Goal: Information Seeking & Learning: Compare options

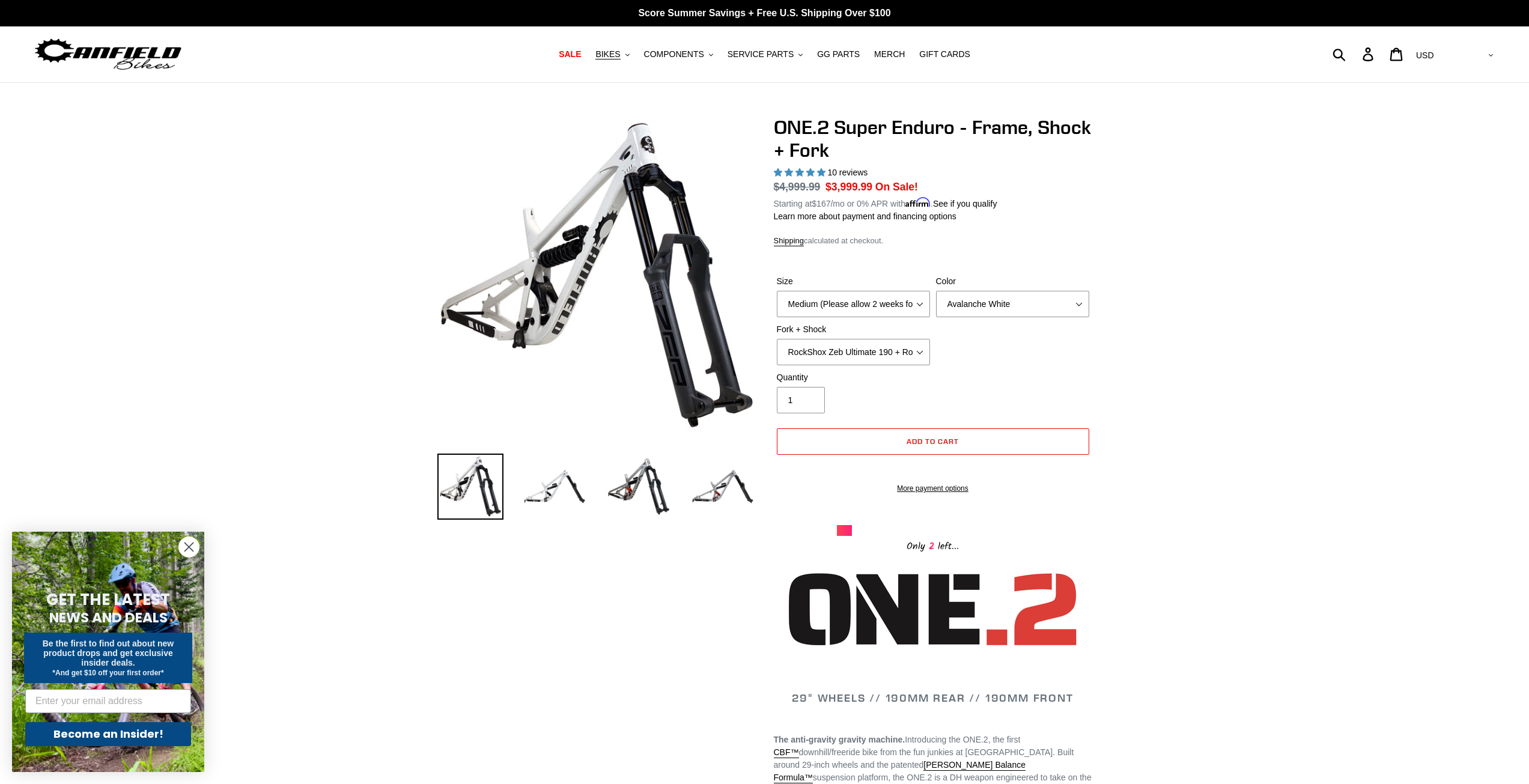
select select "highest-rating"
click at [903, 353] on select "RockShox Zeb Ultimate 190 + RockShox Vivid UltDH Coil 250x70" at bounding box center [853, 351] width 153 height 26
click at [903, 348] on select "RockShox Zeb Ultimate 190 + RockShox Vivid UltDH Coil 250x70" at bounding box center [853, 351] width 153 height 26
drag, startPoint x: 886, startPoint y: 301, endPoint x: 1144, endPoint y: 223, distance: 269.5
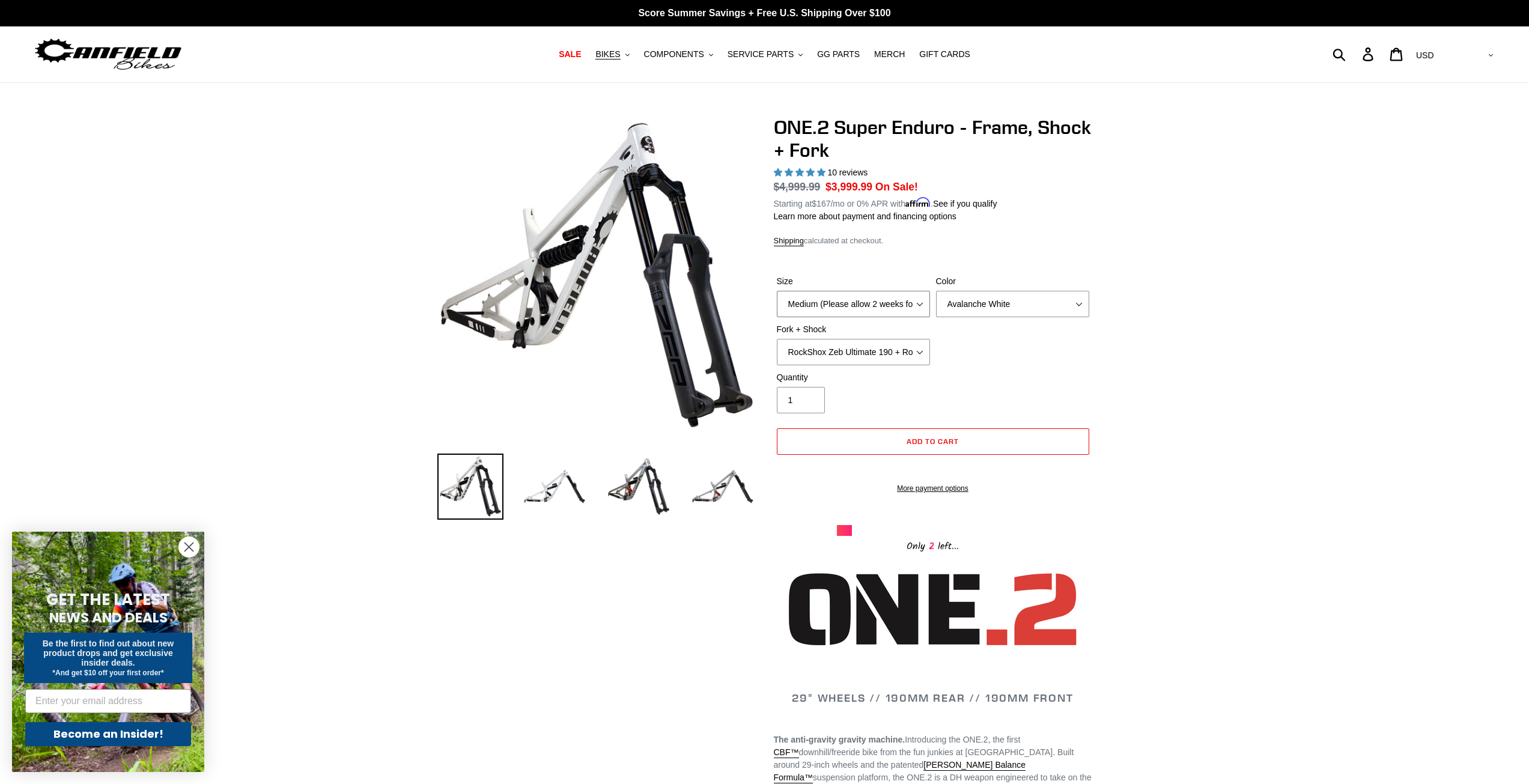
click at [900, 299] on select "Medium (Please allow 2 weeks for delivery) Large (Sold Out)" at bounding box center [853, 304] width 153 height 26
select select "Large (Sold Out)"
click at [777, 291] on select "Medium (Please allow 2 weeks for delivery) Large (Sold Out)" at bounding box center [853, 304] width 153 height 26
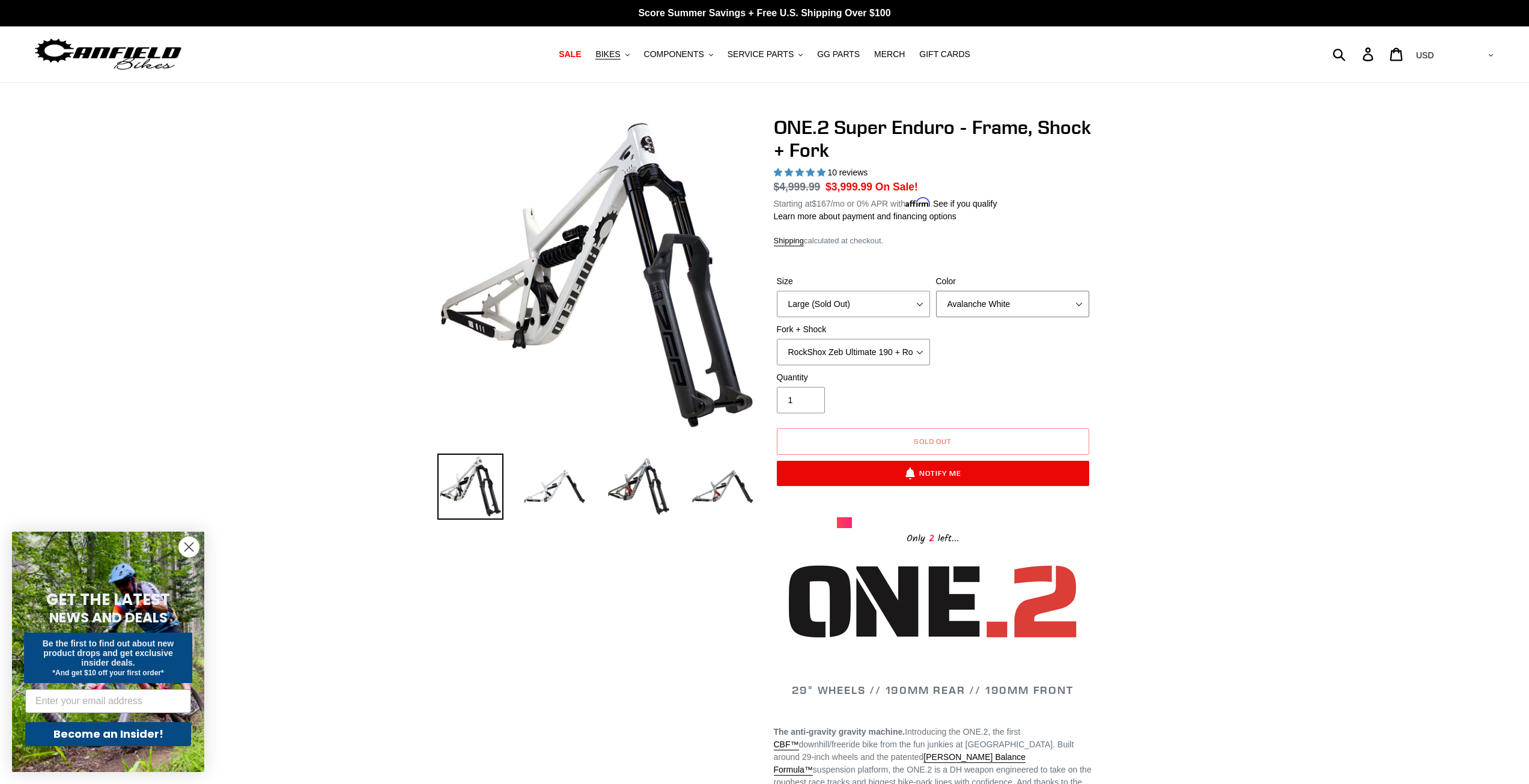
click at [980, 296] on select "Avalanche White Bentonite Grey" at bounding box center [1013, 304] width 153 height 26
select select "Bentonite Grey"
click at [936, 291] on select "Avalanche White Bentonite Grey" at bounding box center [1013, 304] width 153 height 26
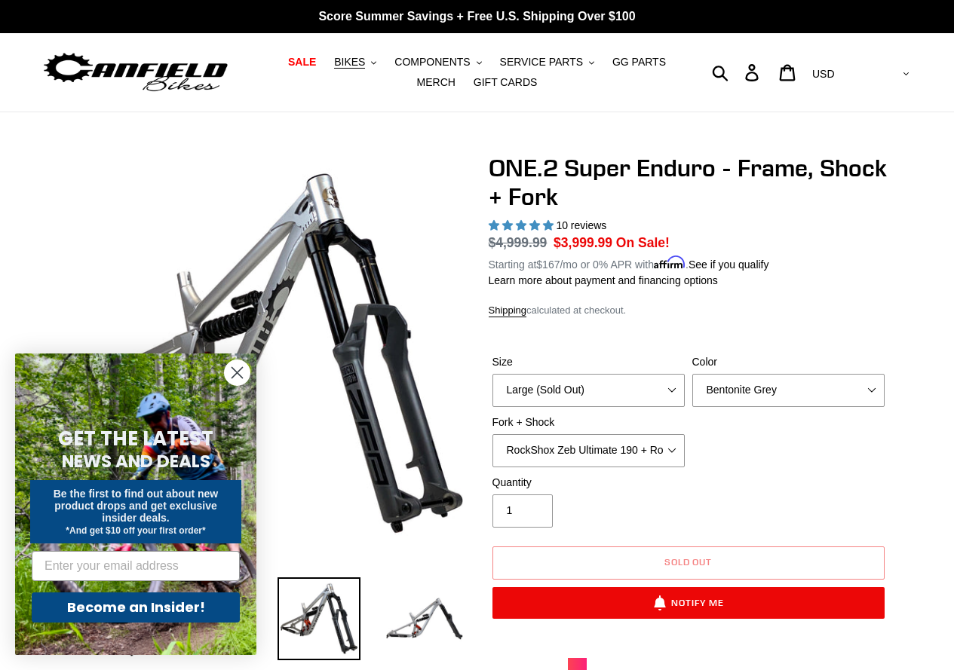
click at [234, 378] on icon "Close dialog" at bounding box center [237, 373] width 26 height 26
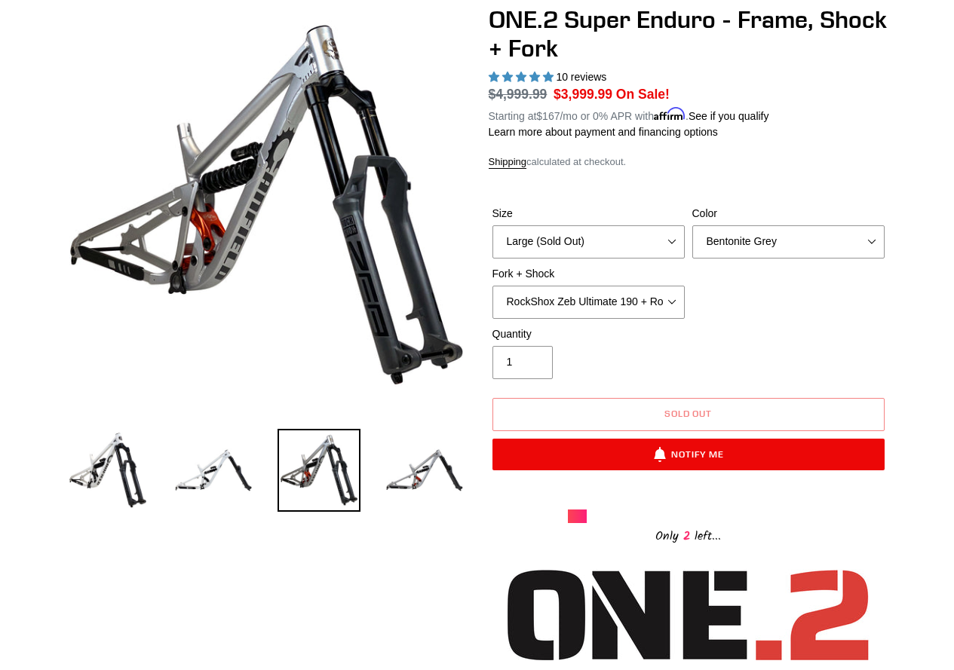
scroll to position [151, 0]
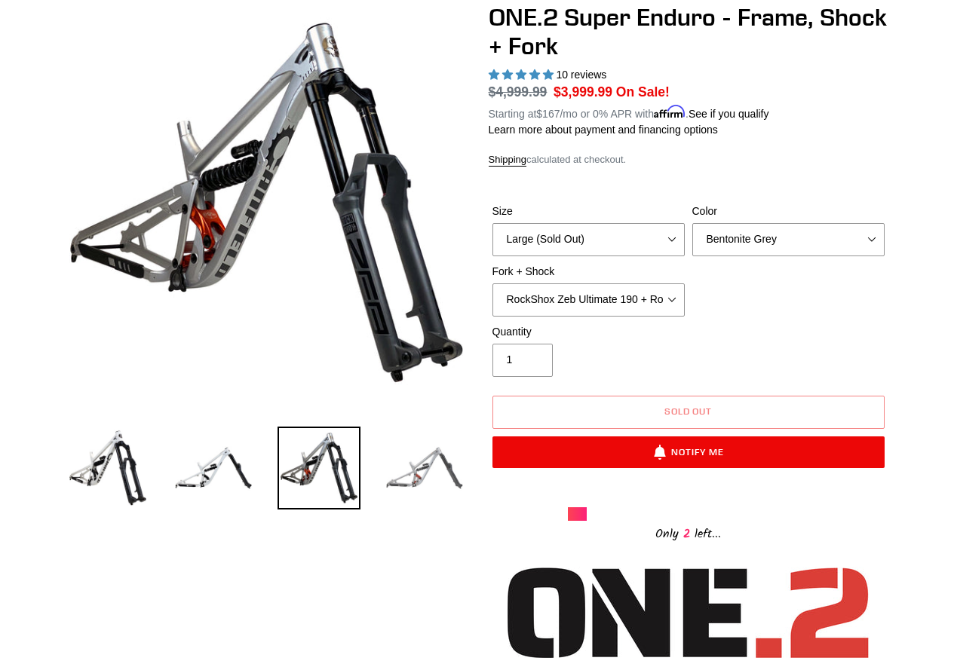
click at [421, 477] on img at bounding box center [424, 468] width 83 height 83
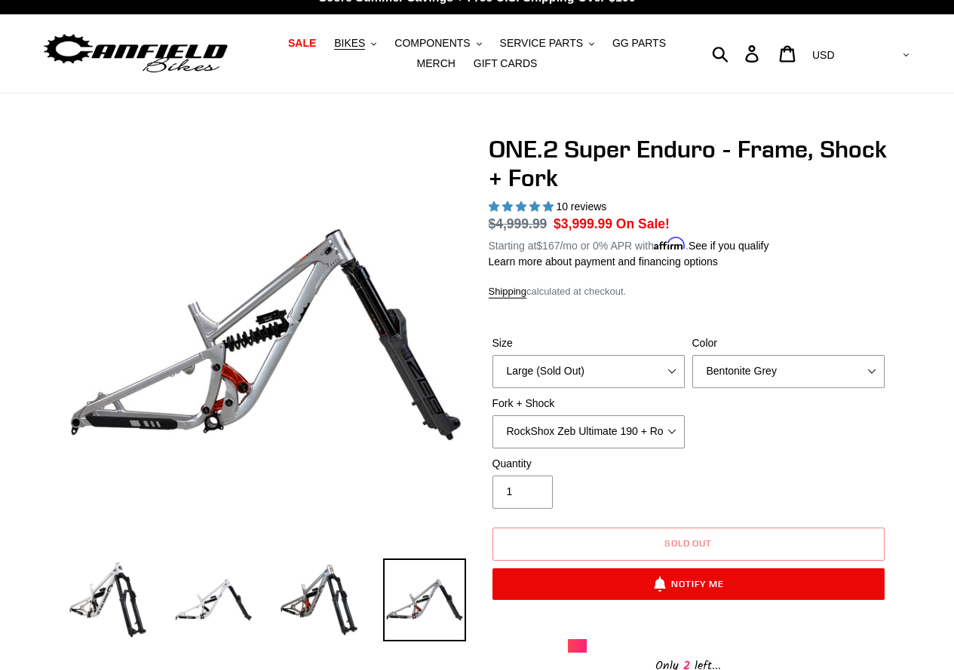
scroll to position [0, 0]
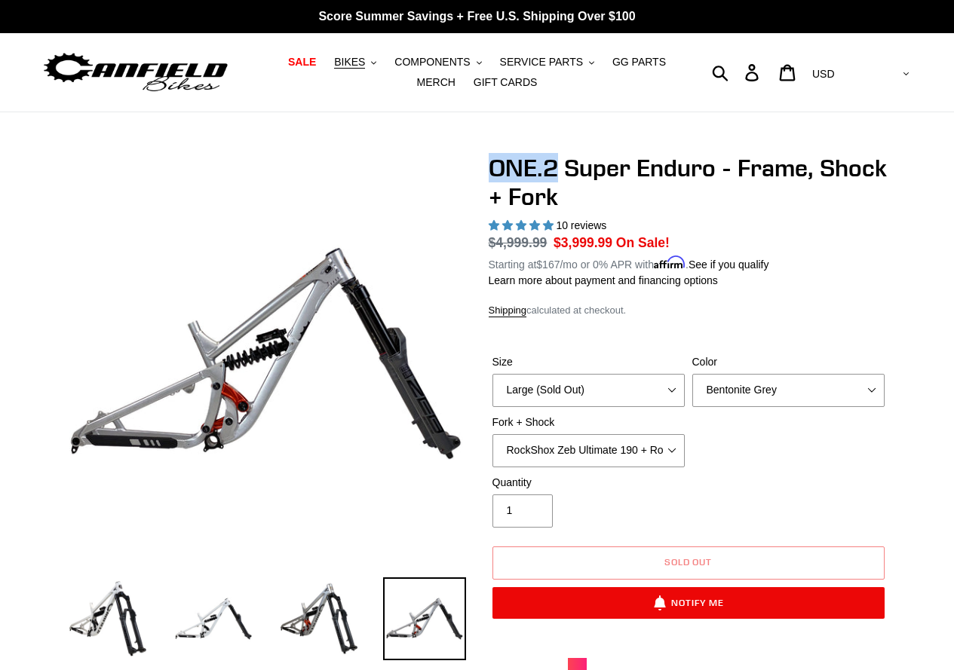
drag, startPoint x: 482, startPoint y: 163, endPoint x: 553, endPoint y: 166, distance: 71.7
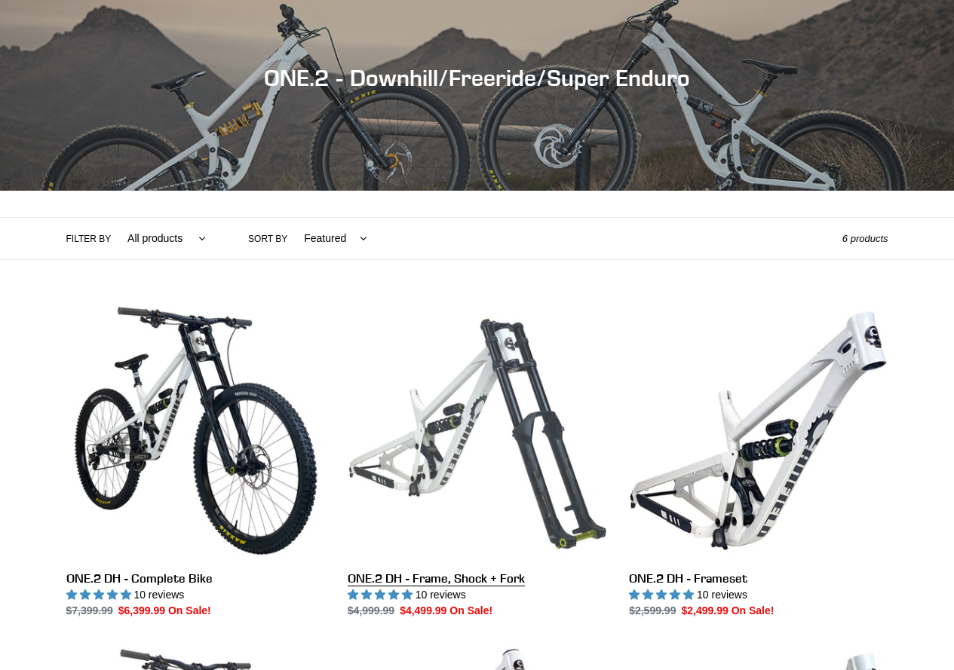
scroll to position [377, 0]
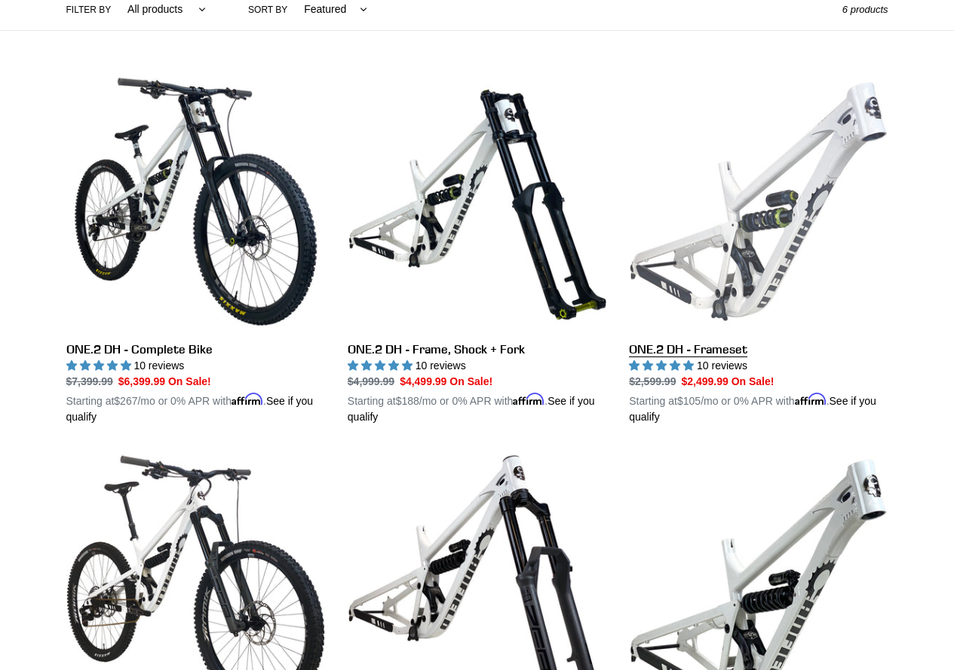
click at [737, 251] on link "ONE.2 DH - Frameset" at bounding box center [758, 248] width 259 height 353
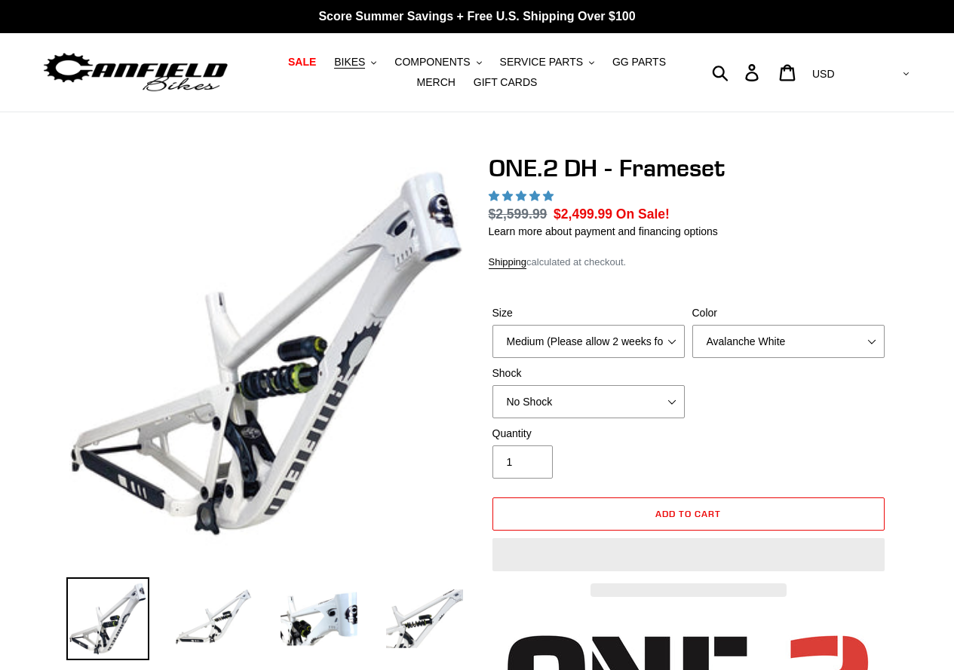
select select "highest-rating"
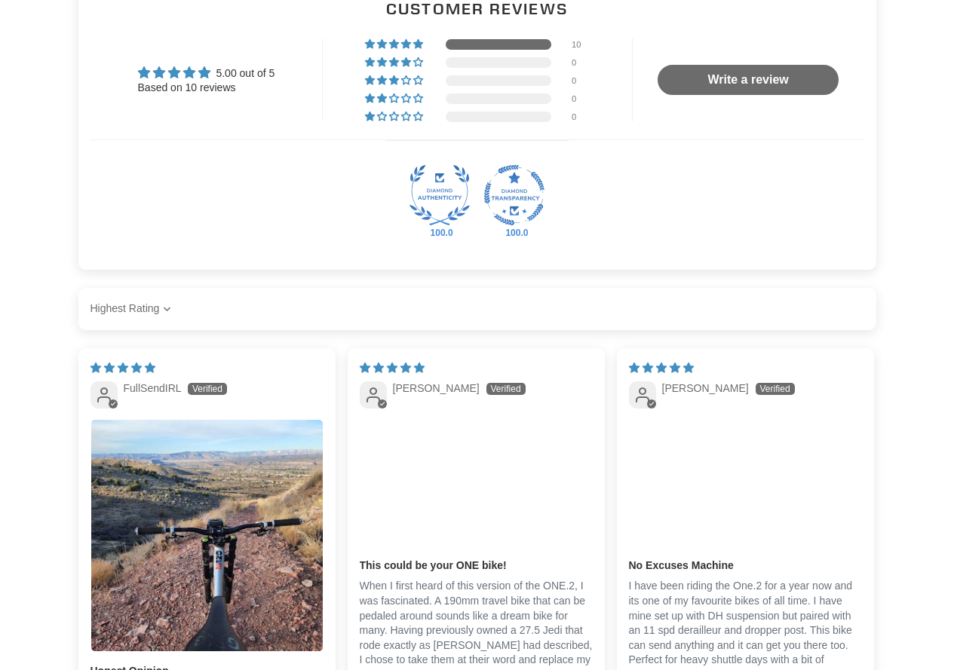
scroll to position [2488, 0]
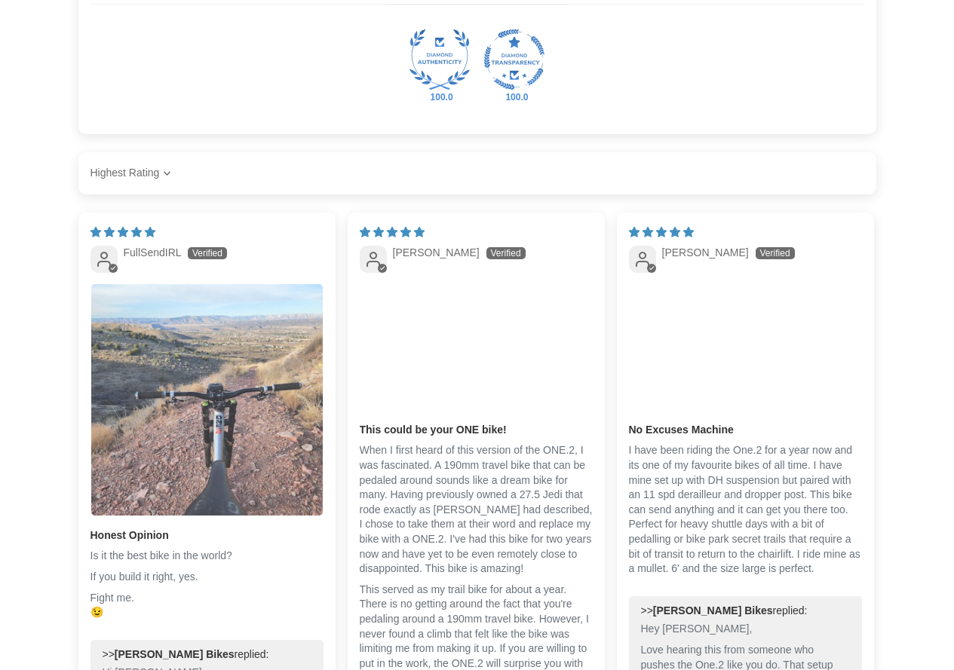
click at [164, 381] on img "Link to user picture 1" at bounding box center [206, 399] width 231 height 231
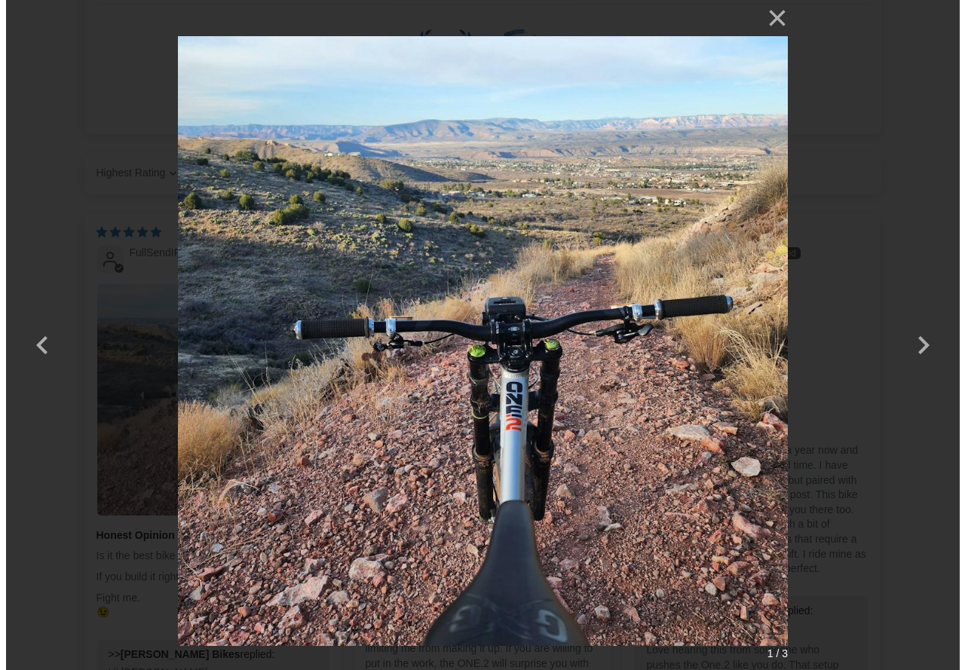
scroll to position [0, 0]
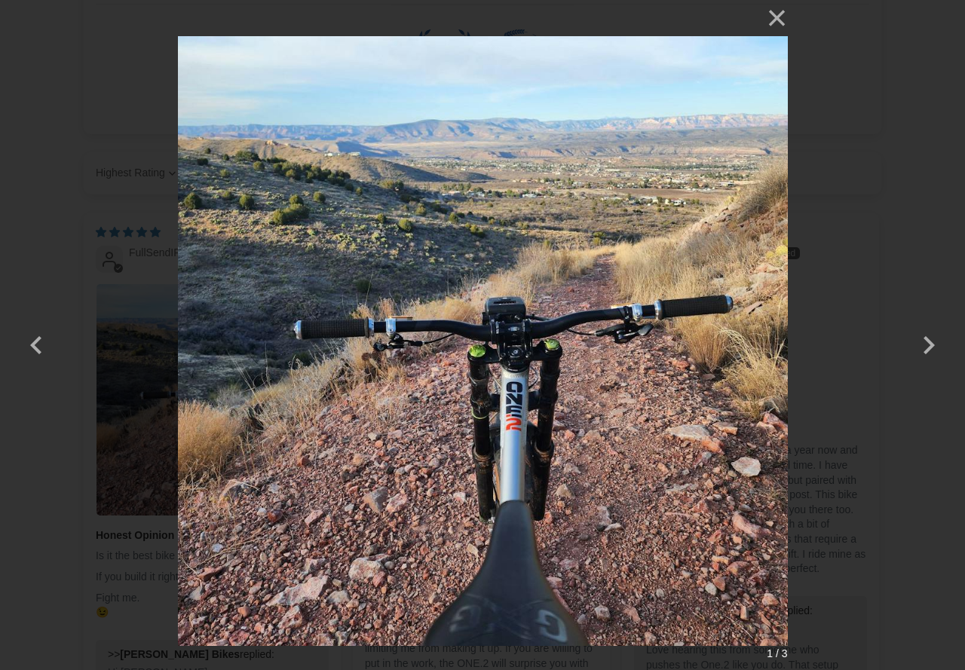
click at [44, 118] on div "× 1 / 3 Loading..." at bounding box center [482, 335] width 965 height 670
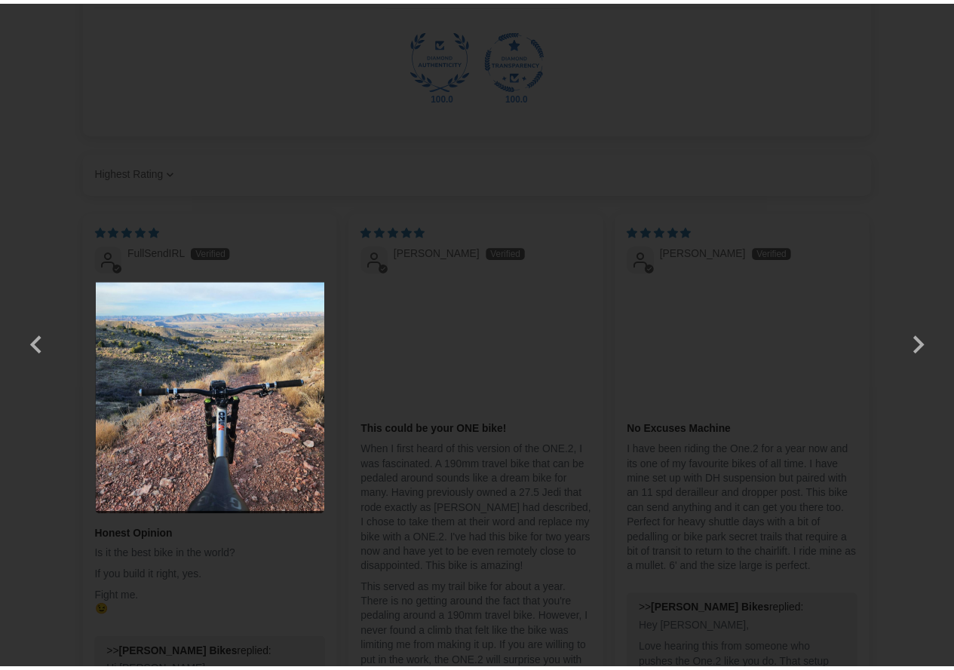
scroll to position [2488, 0]
